Goal: Task Accomplishment & Management: Use online tool/utility

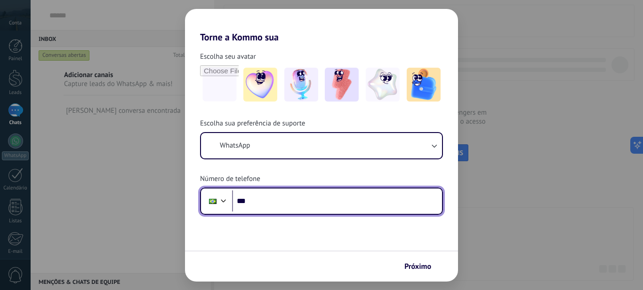
click at [359, 203] on input "***" at bounding box center [337, 202] width 210 height 22
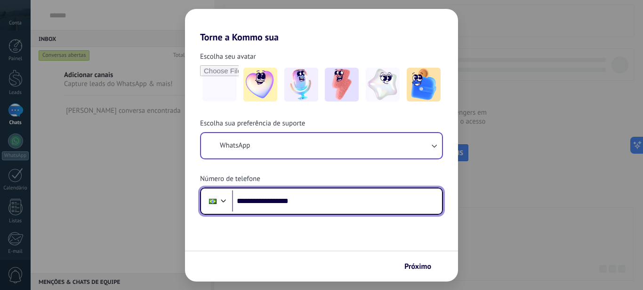
type input "**********"
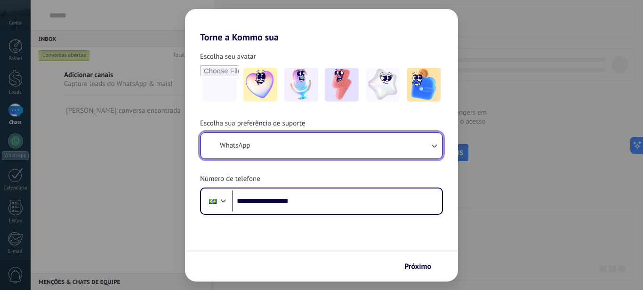
click at [437, 151] on button "WhatsApp" at bounding box center [321, 145] width 241 height 25
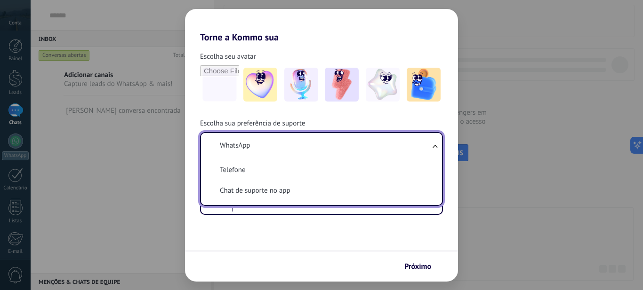
click at [417, 147] on li "WhatsApp" at bounding box center [320, 145] width 230 height 21
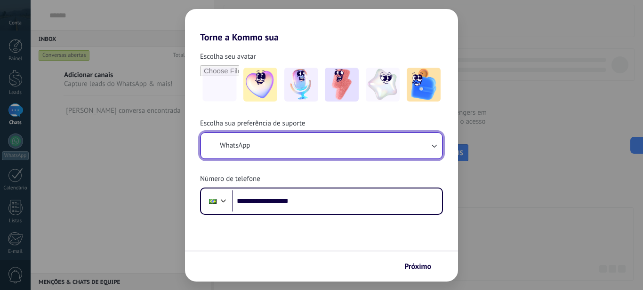
click at [422, 137] on button "WhatsApp" at bounding box center [321, 145] width 241 height 25
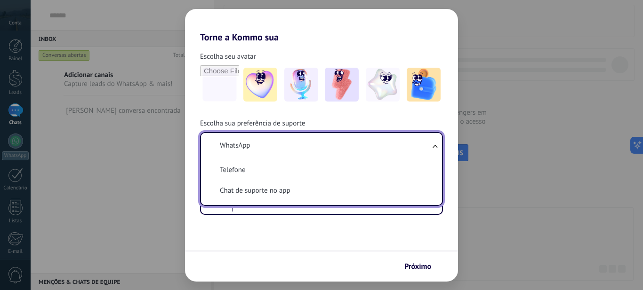
click at [421, 141] on li "WhatsApp" at bounding box center [320, 145] width 230 height 21
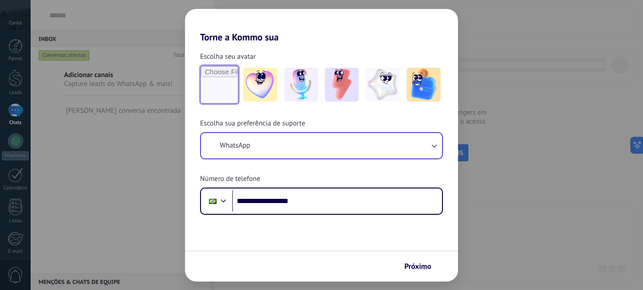
click at [215, 89] on input "file" at bounding box center [219, 84] width 37 height 37
click at [305, 88] on img at bounding box center [301, 85] width 34 height 34
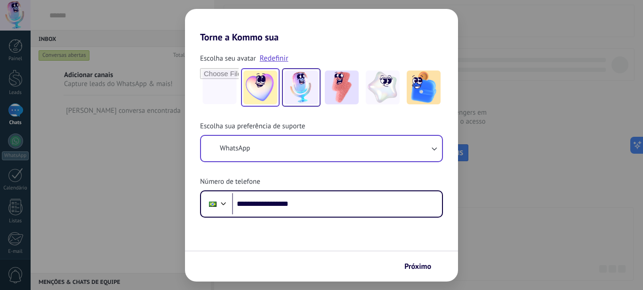
click at [265, 98] on img at bounding box center [260, 88] width 34 height 34
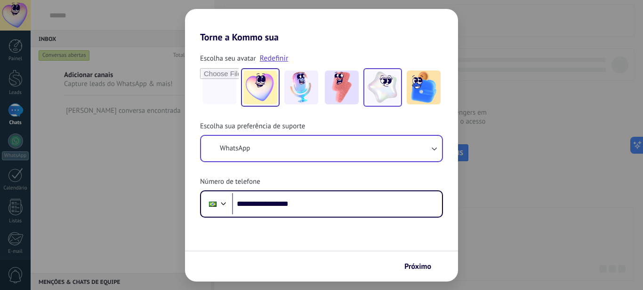
click at [379, 81] on img at bounding box center [383, 88] width 34 height 34
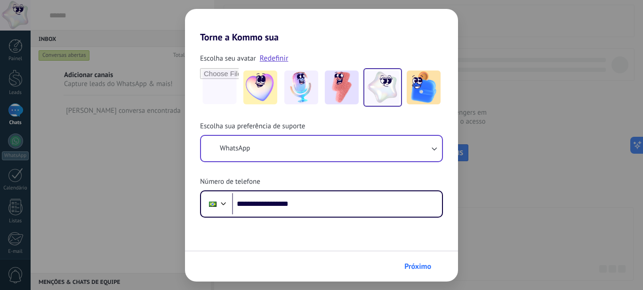
click at [421, 265] on span "Próximo" at bounding box center [417, 266] width 27 height 7
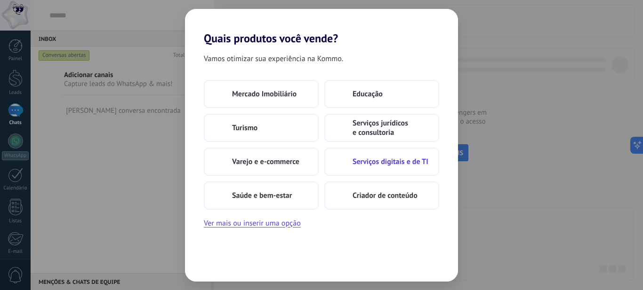
click at [417, 158] on span "Serviços digitais e de TI" at bounding box center [390, 161] width 76 height 9
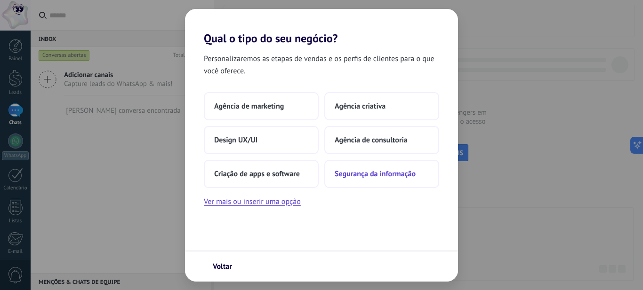
click at [344, 180] on button "Segurança da informação" at bounding box center [381, 174] width 115 height 28
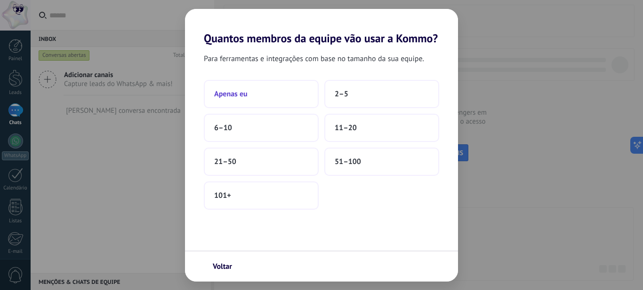
click at [291, 108] on button "Apenas eu" at bounding box center [261, 94] width 115 height 28
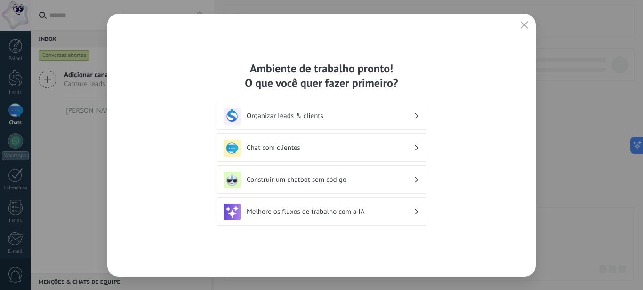
click at [392, 186] on div "Construir um chatbot sem código" at bounding box center [321, 180] width 196 height 17
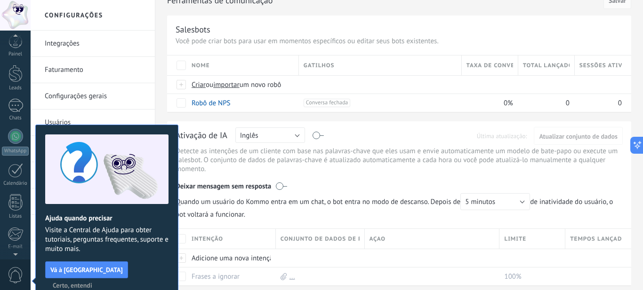
scroll to position [47, 0]
click at [10, 279] on span "0" at bounding box center [16, 275] width 16 height 16
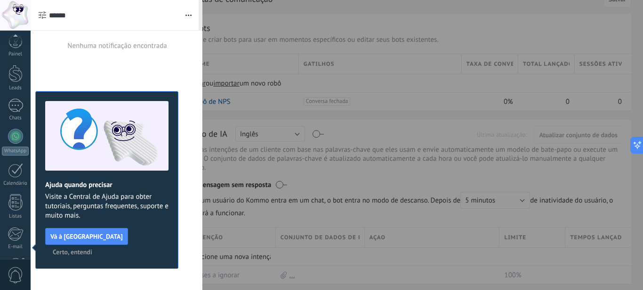
scroll to position [102, 0]
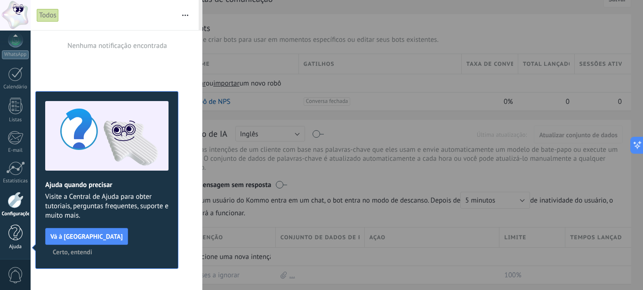
click at [28, 236] on link "Ajuda" at bounding box center [15, 237] width 31 height 25
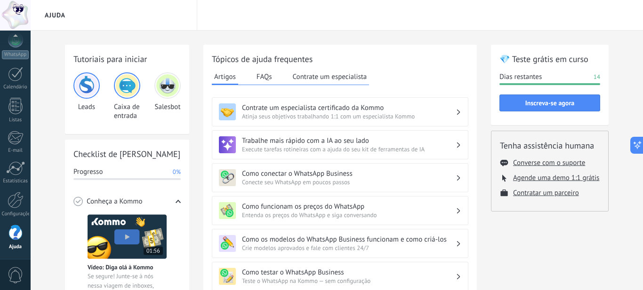
click at [171, 99] on div "Salesbot" at bounding box center [167, 96] width 26 height 48
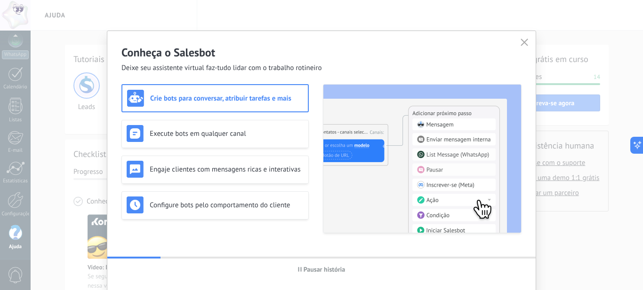
click at [518, 45] on button "button" at bounding box center [524, 42] width 12 height 13
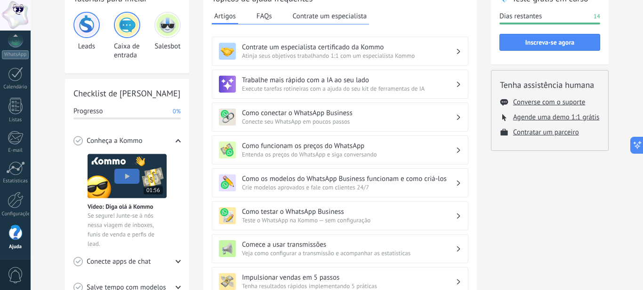
scroll to position [60, 0]
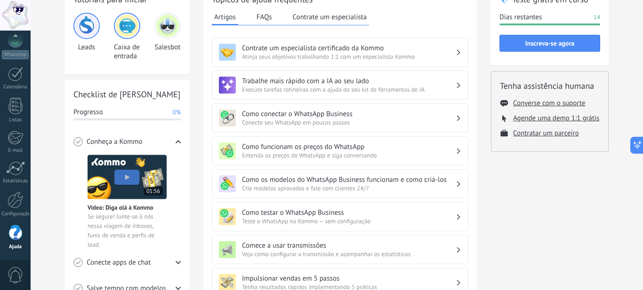
click at [366, 21] on button "Contrate um especialista" at bounding box center [329, 17] width 79 height 14
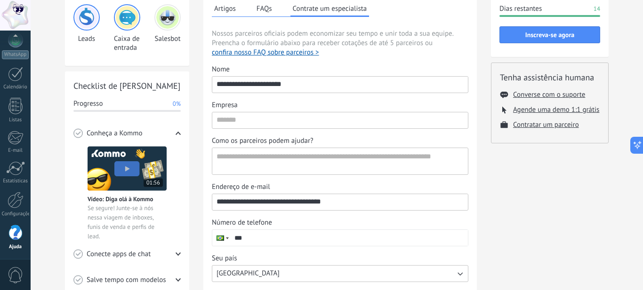
scroll to position [81, 0]
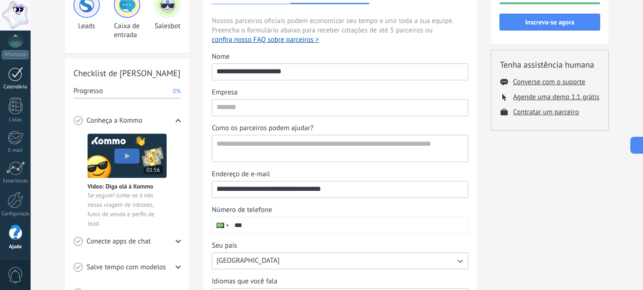
click at [22, 80] on div at bounding box center [15, 74] width 15 height 15
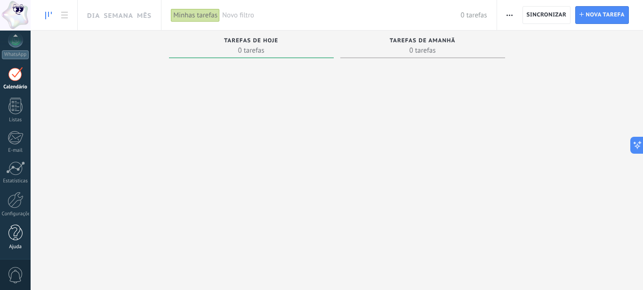
click at [16, 235] on div at bounding box center [15, 233] width 14 height 16
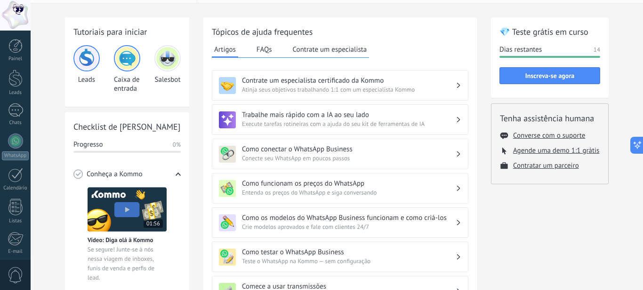
scroll to position [29, 0]
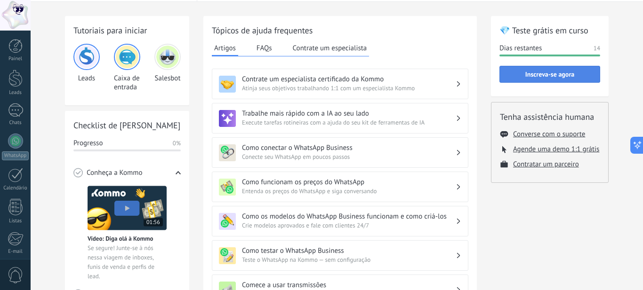
click at [574, 75] on span "Inscreva-se agora" at bounding box center [549, 74] width 90 height 7
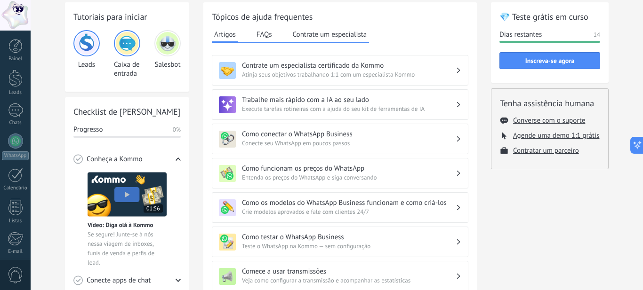
scroll to position [37, 0]
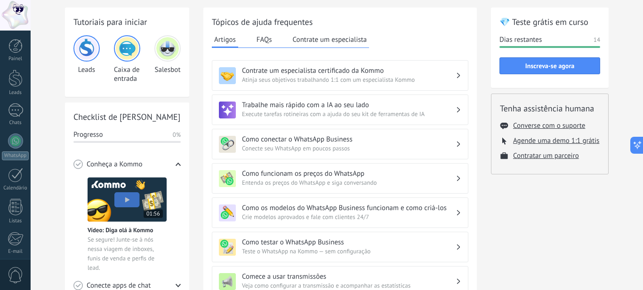
click at [266, 36] on button "FAQs" at bounding box center [264, 39] width 20 height 14
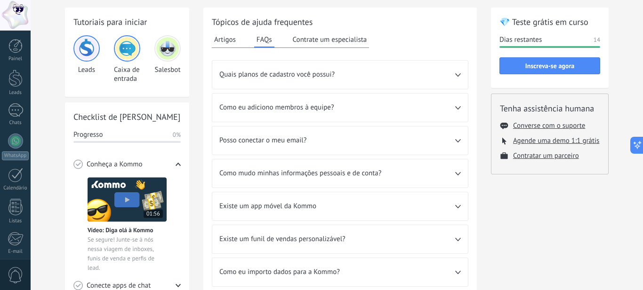
scroll to position [57, 0]
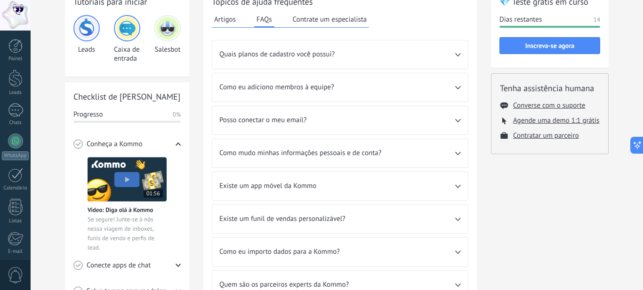
click at [231, 23] on button "Artigos" at bounding box center [225, 19] width 26 height 14
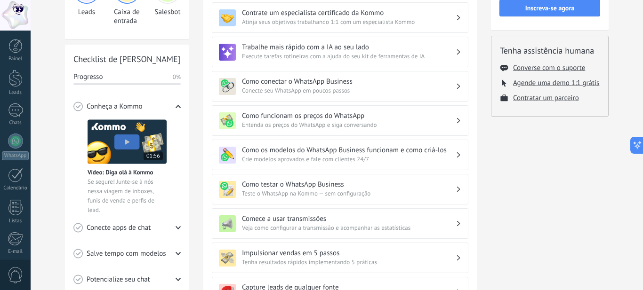
click at [143, 63] on h2 "Checklist de [PERSON_NAME]" at bounding box center [126, 59] width 107 height 12
click at [148, 69] on div "Checklist de Início Rápido Progresso 0% Conheça a Kommo Vídeo: Diga olá à Kommo…" at bounding box center [127, 195] width 124 height 300
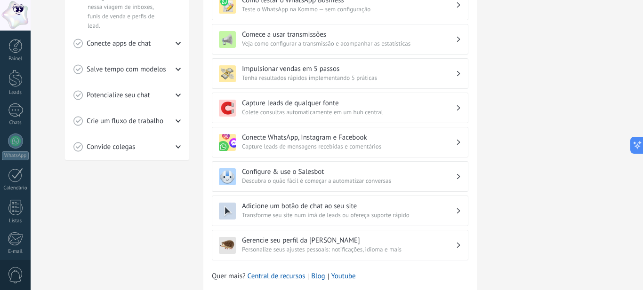
scroll to position [310, 0]
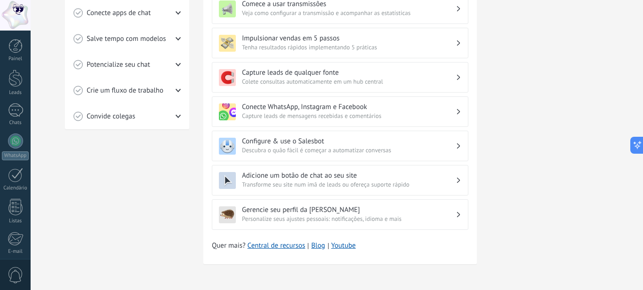
click at [32, 282] on div "Tutoriais para iniciar Leads Caixa de entrada Salesbot Checklist de Início Rápi…" at bounding box center [337, 6] width 612 height 570
click at [23, 271] on span "0" at bounding box center [16, 275] width 16 height 16
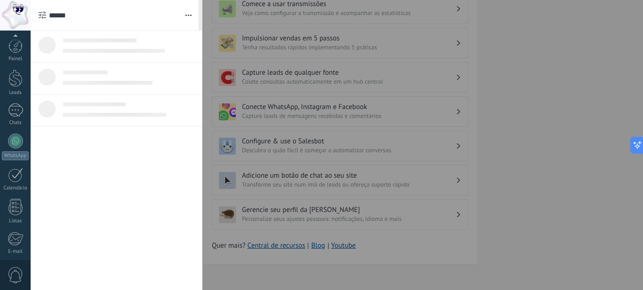
scroll to position [102, 0]
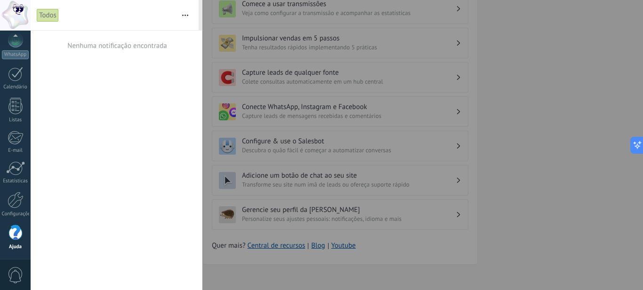
click at [16, 232] on div at bounding box center [15, 233] width 14 height 16
click at [287, 70] on div at bounding box center [321, 145] width 643 height 290
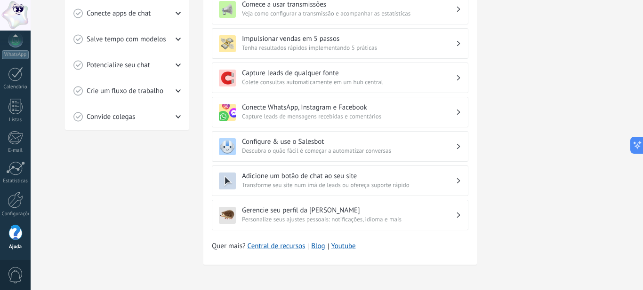
scroll to position [310, 0]
click at [447, 111] on h3 "Conecte WhatsApp, Instagram e Facebook" at bounding box center [349, 107] width 214 height 9
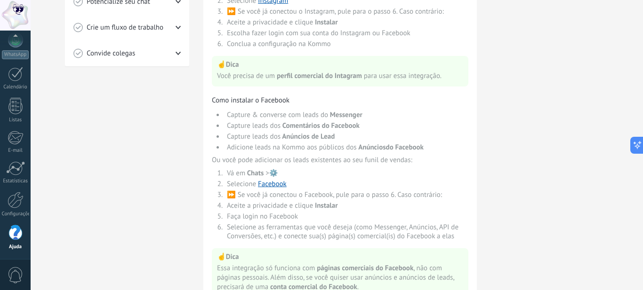
scroll to position [441, 0]
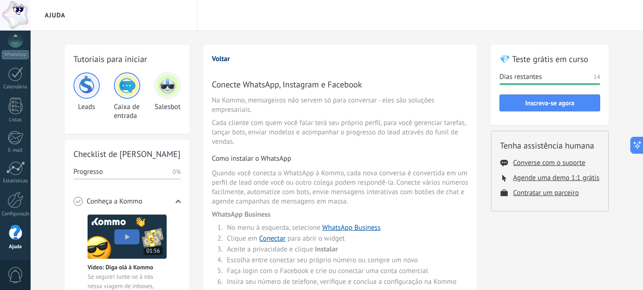
click at [223, 62] on button "Voltar" at bounding box center [221, 59] width 18 height 9
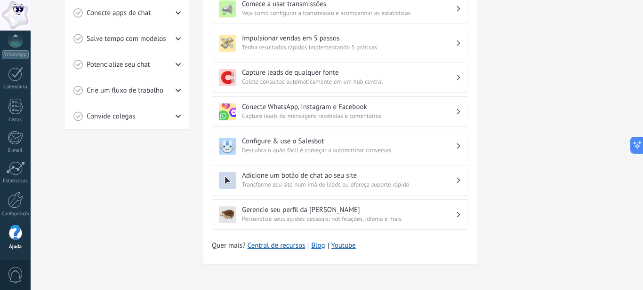
scroll to position [310, 0]
click at [343, 151] on span "Descubra o quão fácil é começar a automatizar conversas" at bounding box center [349, 150] width 214 height 9
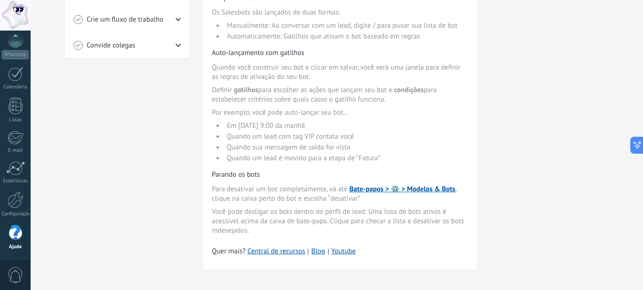
scroll to position [387, 0]
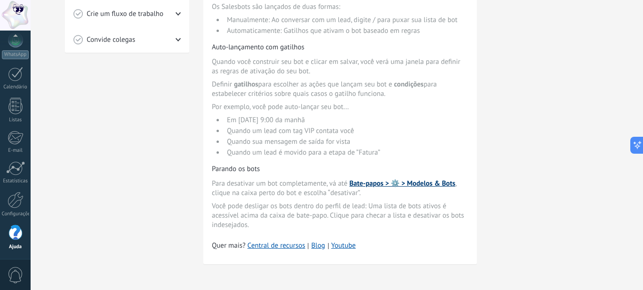
click at [374, 186] on link "Bate-papos > ⚙️ > Modelos & Bots" at bounding box center [402, 183] width 106 height 9
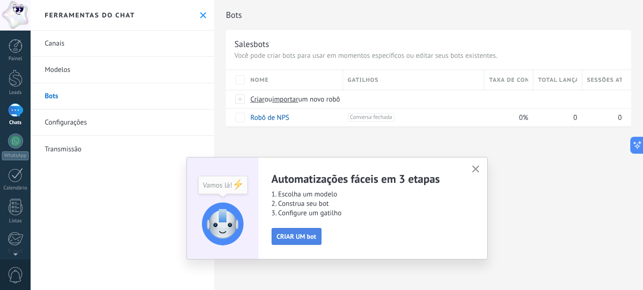
click at [303, 233] on span "CRIAR UM bot" at bounding box center [297, 236] width 40 height 7
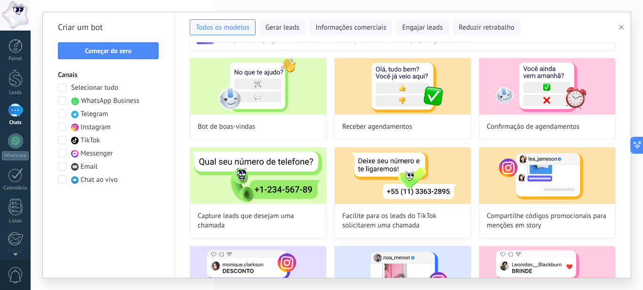
scroll to position [46, 0]
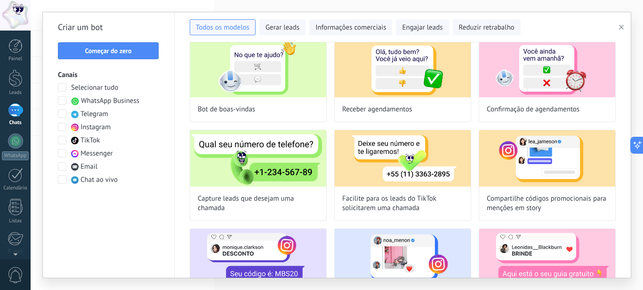
click at [80, 104] on div "WhatsApp Business" at bounding box center [105, 100] width 68 height 9
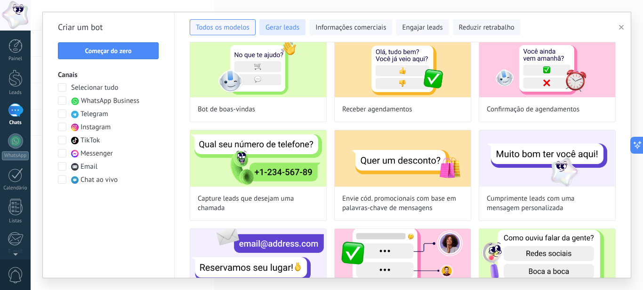
click at [297, 32] on span "Gerar leads" at bounding box center [282, 27] width 34 height 9
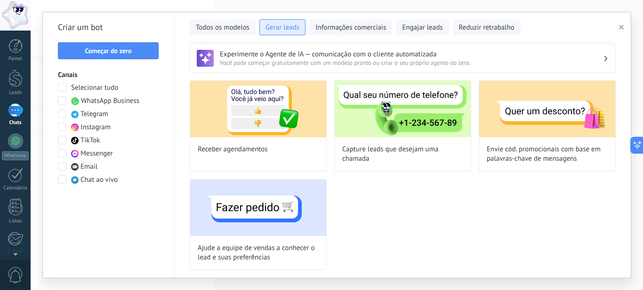
scroll to position [6, 0]
click at [359, 23] on button "Informações comerciais" at bounding box center [350, 27] width 83 height 16
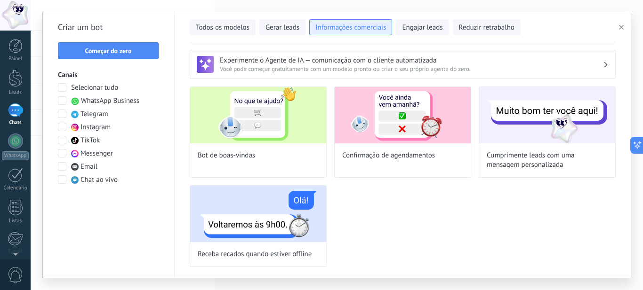
scroll to position [0, 0]
click at [486, 29] on span "Reduzir retrabalho" at bounding box center [487, 27] width 56 height 9
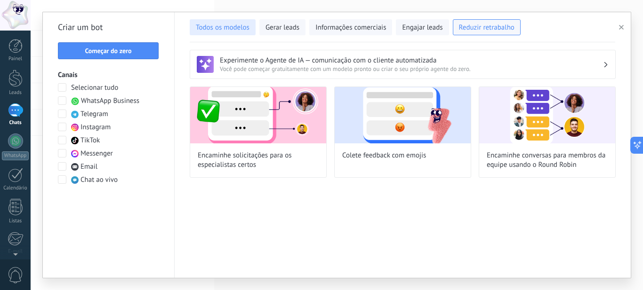
click at [248, 31] on span "Todos os modelos" at bounding box center [223, 27] width 54 height 9
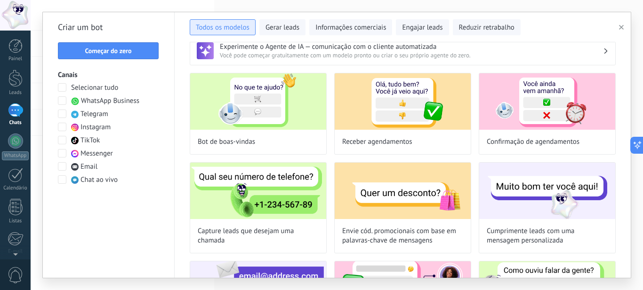
scroll to position [13, 0]
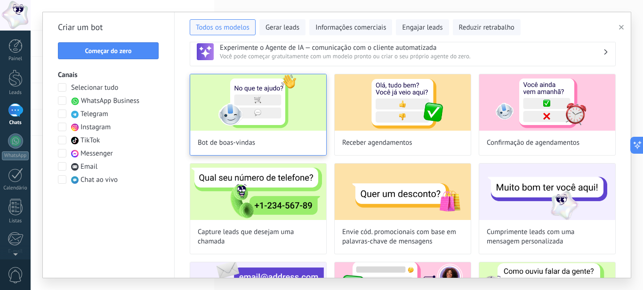
click at [315, 94] on img at bounding box center [258, 102] width 136 height 56
type input "**********"
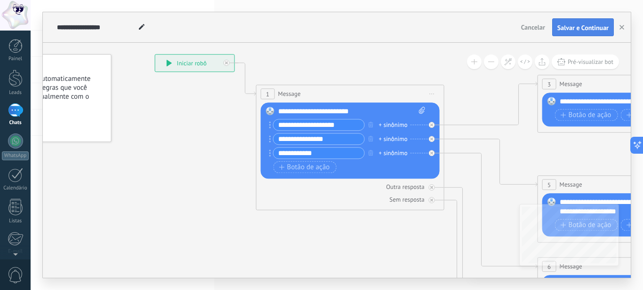
click at [587, 28] on span "Salvar e Continuar" at bounding box center [582, 27] width 51 height 7
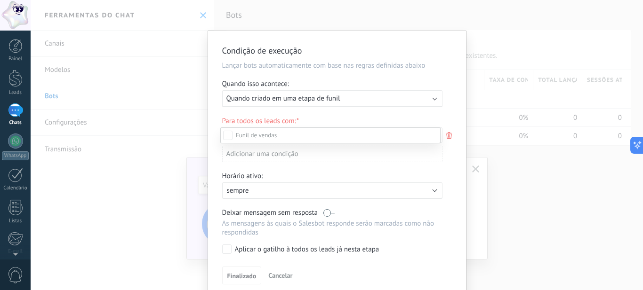
click at [0, 0] on label "Contato inicial" at bounding box center [0, 0] width 0 height 0
click at [0, 0] on label "Leads de entrada" at bounding box center [0, 0] width 0 height 0
click at [0, 0] on label "Discussões" at bounding box center [0, 0] width 0 height 0
click at [0, 0] on label "Tomada de decisão" at bounding box center [0, 0] width 0 height 0
click at [0, 0] on label "Discussão de contrato" at bounding box center [0, 0] width 0 height 0
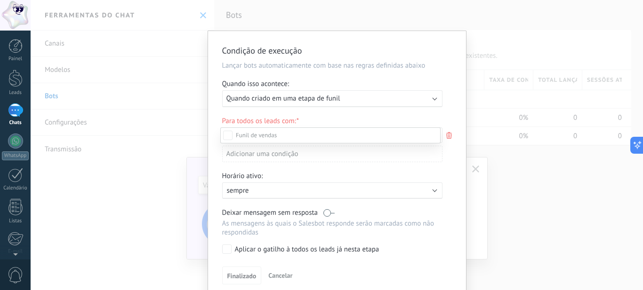
click at [0, 0] on label "Fechado - ganho" at bounding box center [0, 0] width 0 height 0
click at [0, 0] on label "Fechado - perdido" at bounding box center [0, 0] width 0 height 0
click at [454, 116] on div at bounding box center [337, 145] width 612 height 290
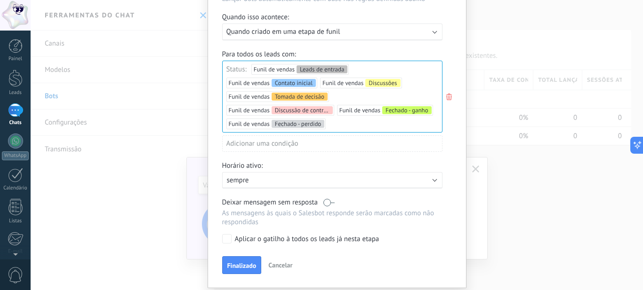
scroll to position [96, 0]
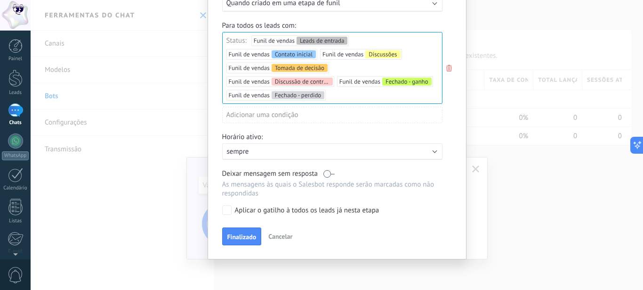
click at [329, 174] on label at bounding box center [328, 173] width 11 height 9
click at [335, 213] on div "Aplicar o gatilho à todos os leads já nesta etapa" at bounding box center [307, 210] width 144 height 9
click at [241, 236] on span "Finalizado" at bounding box center [241, 237] width 29 height 7
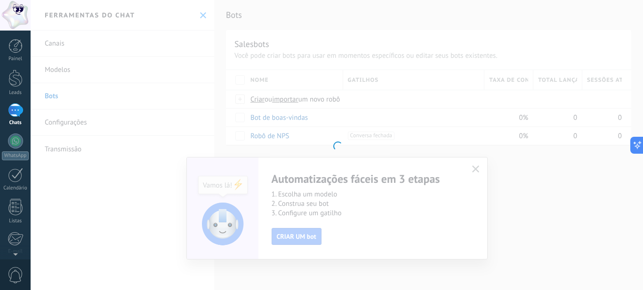
scroll to position [0, 0]
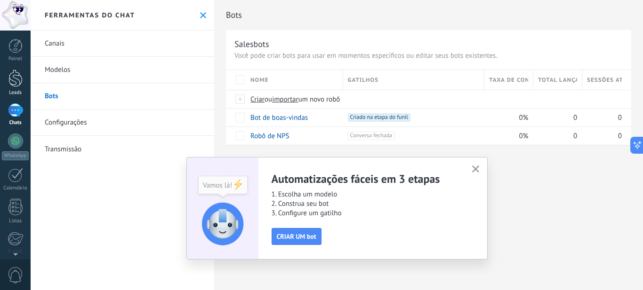
click at [6, 92] on div "Leads" at bounding box center [15, 93] width 27 height 6
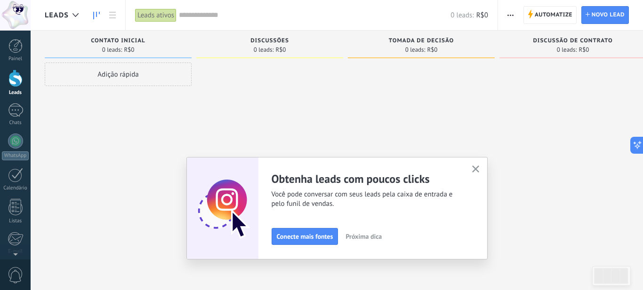
click at [167, 70] on div "Adição rápida" at bounding box center [118, 75] width 147 height 24
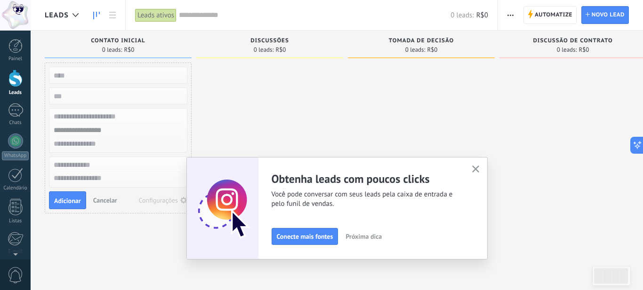
click at [475, 164] on button "button" at bounding box center [476, 169] width 12 height 13
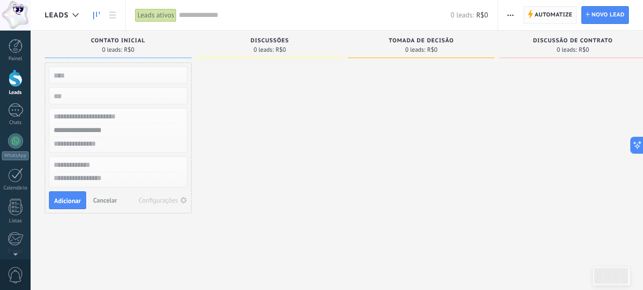
click at [556, 14] on span "Automatize" at bounding box center [553, 15] width 38 height 17
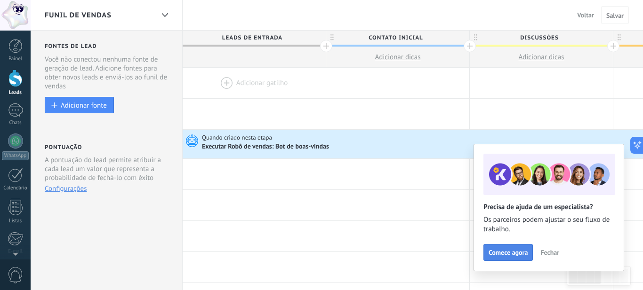
click at [513, 253] on span "Comece agora" at bounding box center [507, 252] width 39 height 7
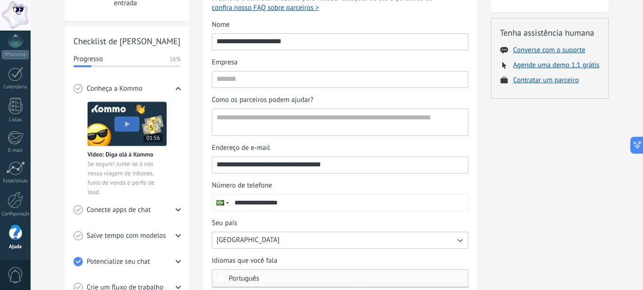
scroll to position [120, 0]
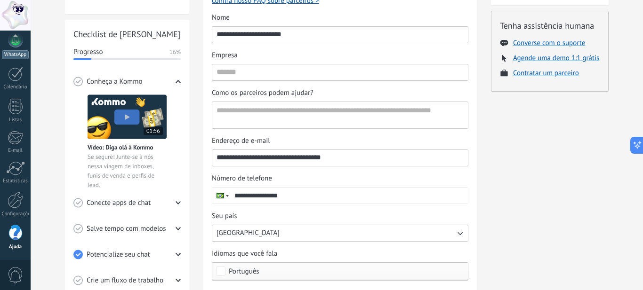
click at [15, 47] on div at bounding box center [15, 39] width 15 height 15
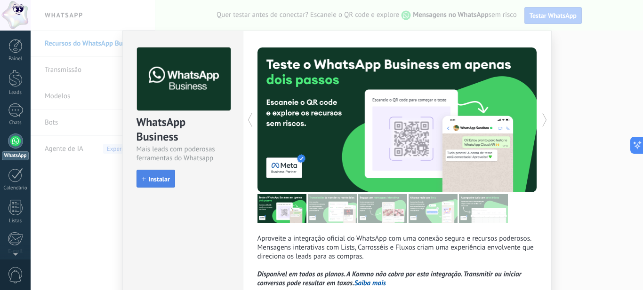
click at [157, 178] on span "Instalar" at bounding box center [159, 179] width 21 height 7
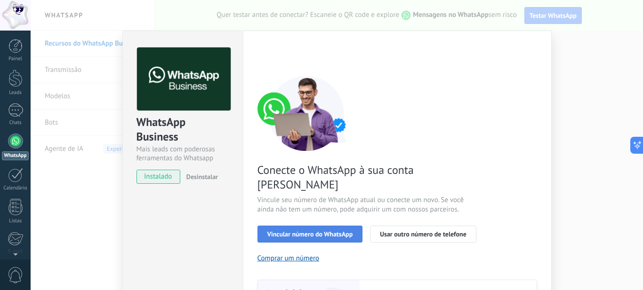
click at [333, 226] on button "Vincular número do WhatsApp" at bounding box center [309, 234] width 105 height 17
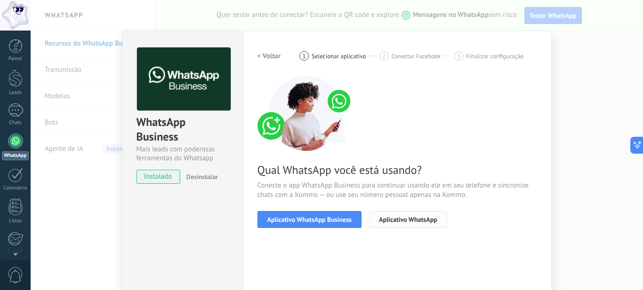
click at [428, 223] on span "Aplicativo WhatsApp" at bounding box center [408, 219] width 58 height 7
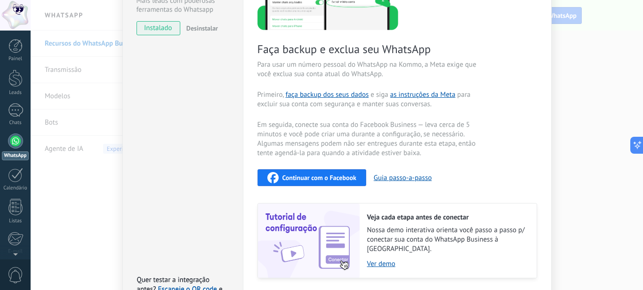
scroll to position [149, 0]
click at [330, 179] on span "Continuar com o Facebook" at bounding box center [319, 177] width 74 height 7
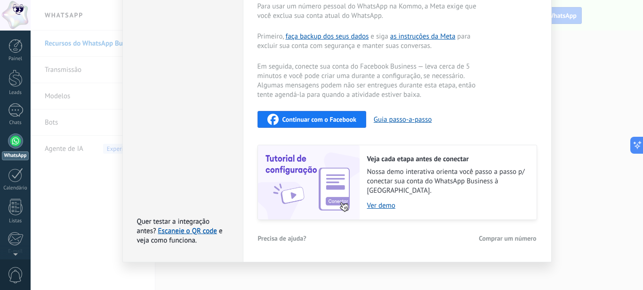
scroll to position [0, 0]
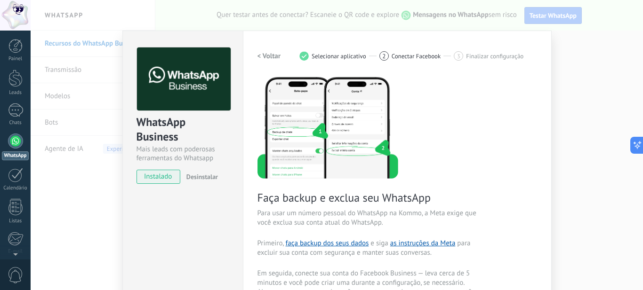
click at [602, 68] on div "WhatsApp Business Mais leads com poderosas ferramentas do Whatsapp instalado De…" at bounding box center [337, 145] width 612 height 290
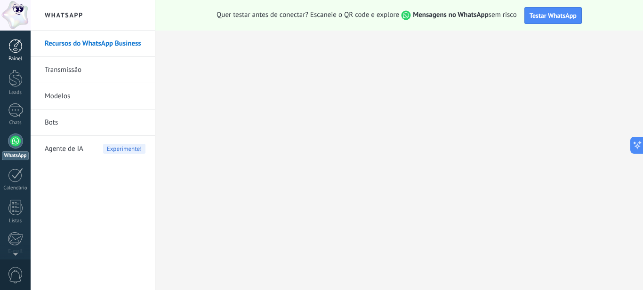
click at [15, 51] on div at bounding box center [15, 46] width 14 height 14
